Goal: Transaction & Acquisition: Subscribe to service/newsletter

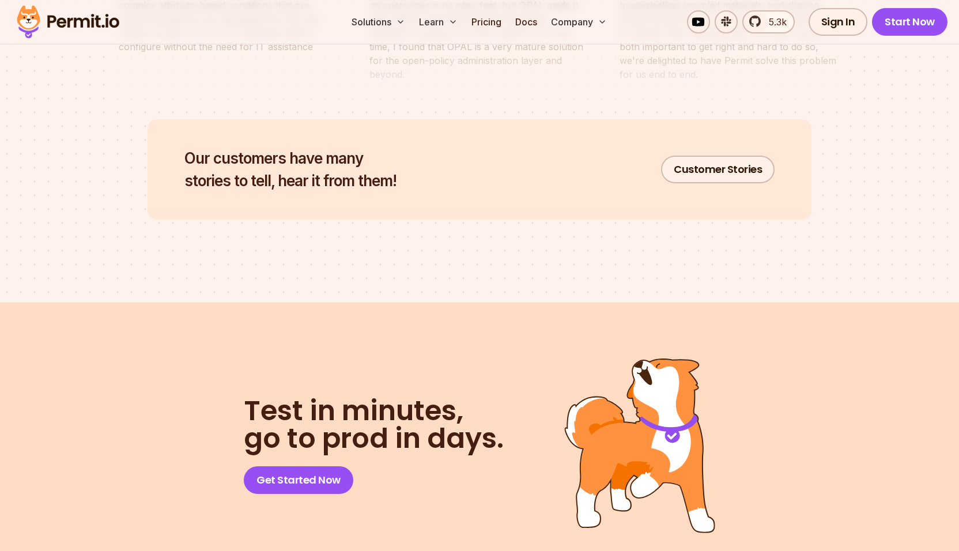
scroll to position [5680, 0]
click at [495, 28] on link "Pricing" at bounding box center [486, 21] width 39 height 23
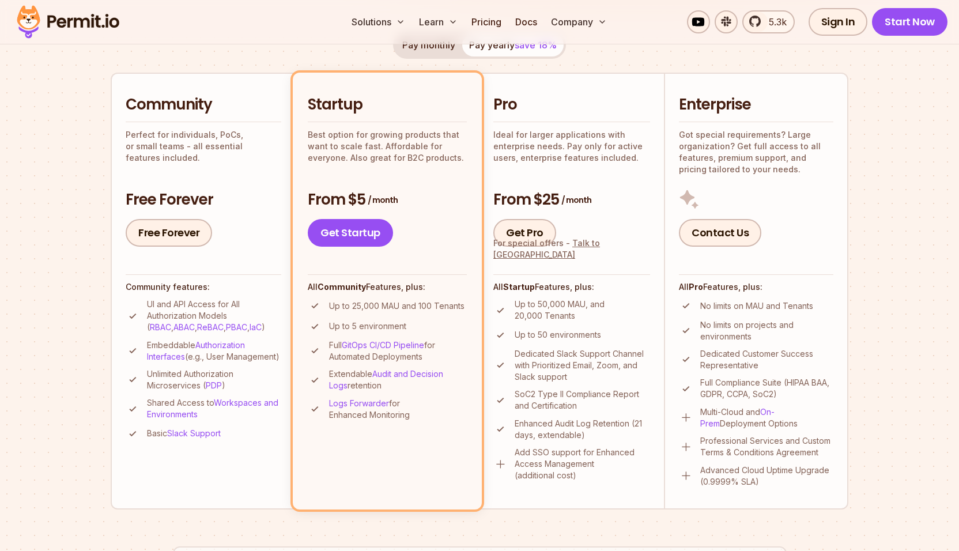
scroll to position [235, 0]
click at [150, 150] on p "Perfect for individuals, PoCs, or small teams - all essential features included." at bounding box center [204, 146] width 156 height 35
click at [160, 234] on link "Free Forever" at bounding box center [169, 233] width 86 height 28
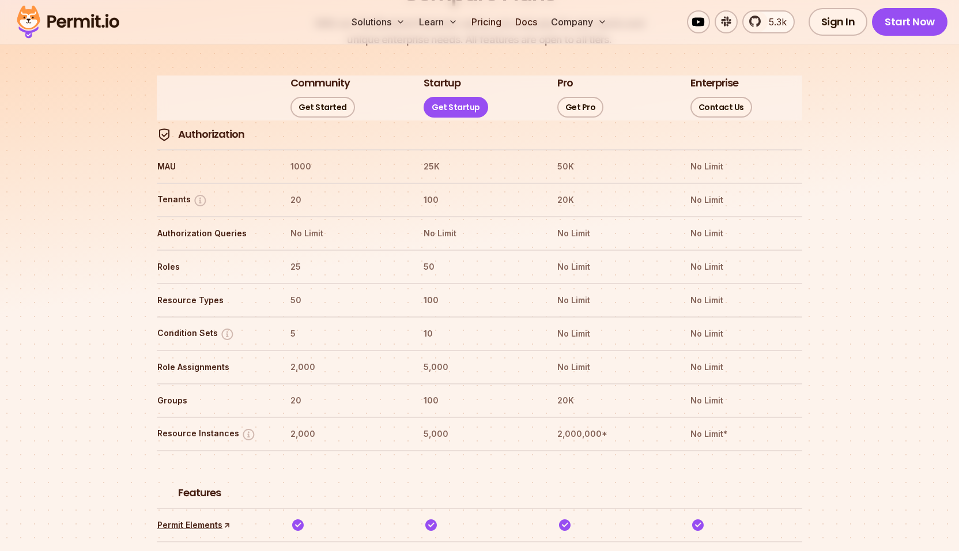
scroll to position [1353, 0]
click at [224, 327] on img at bounding box center [227, 334] width 14 height 14
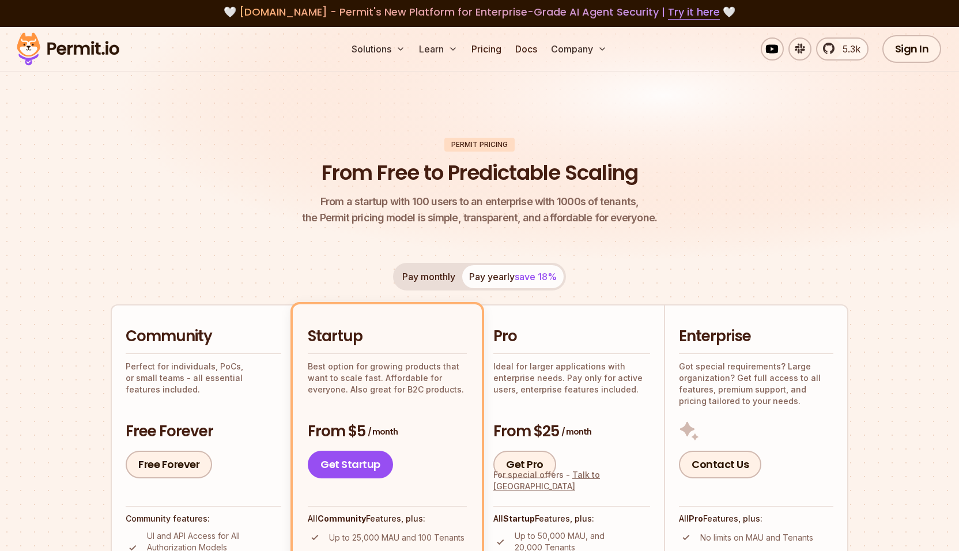
scroll to position [0, 0]
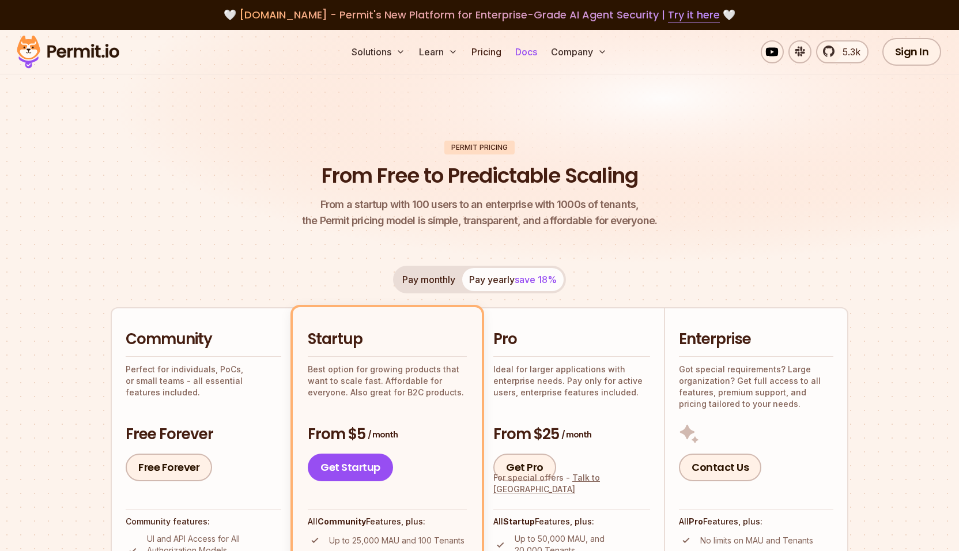
click at [532, 50] on link "Docs" at bounding box center [526, 51] width 31 height 23
